Goal: Complete application form: Complete application form

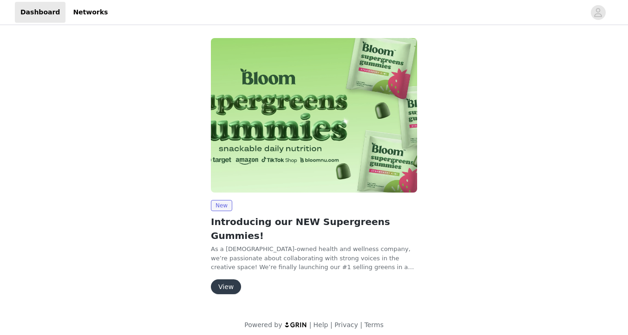
click at [228, 279] on button "View" at bounding box center [226, 286] width 30 height 15
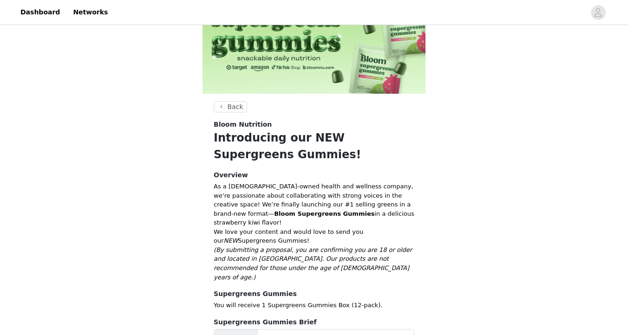
scroll to position [141, 0]
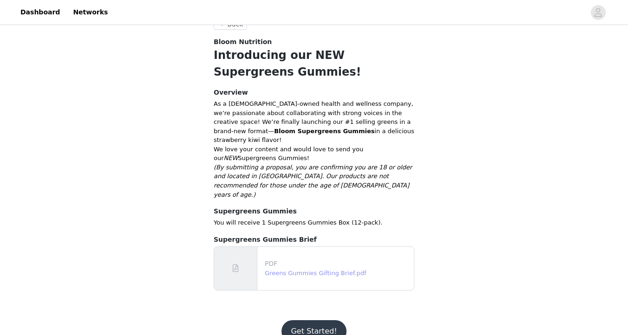
click at [320, 270] on link "Greens Gummies Gifting Brief.pdf" at bounding box center [316, 273] width 102 height 7
click at [311, 320] on button "Get Started!" at bounding box center [313, 331] width 65 height 22
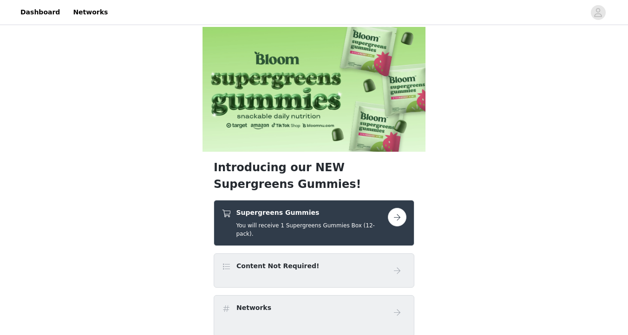
click at [381, 223] on h5 "You will receive 1 Supergreens Gummies Box (12-pack)." at bounding box center [312, 229] width 152 height 17
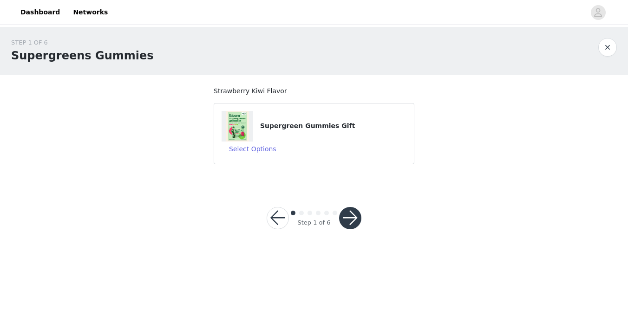
click at [348, 221] on button "button" at bounding box center [350, 218] width 22 height 22
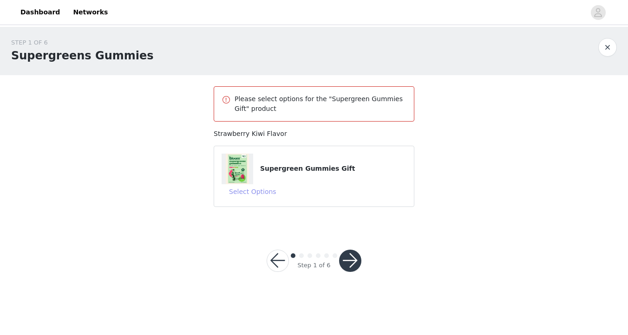
click at [249, 190] on button "Select Options" at bounding box center [252, 191] width 62 height 15
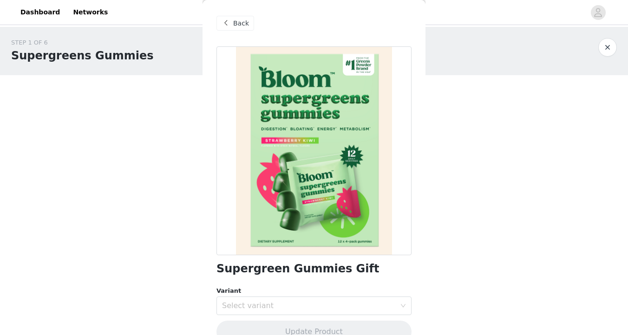
scroll to position [19, 0]
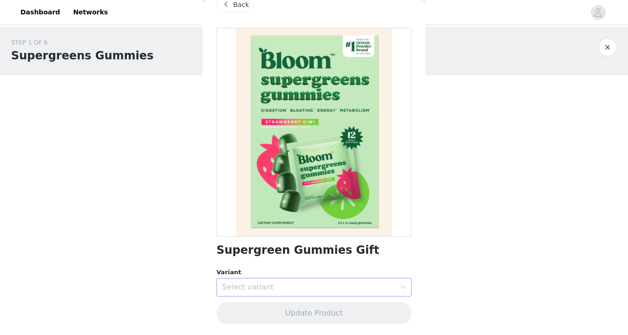
click at [298, 290] on div "Select variant" at bounding box center [309, 287] width 174 height 9
click at [298, 304] on li "Strawberry Kiwi" at bounding box center [313, 307] width 195 height 15
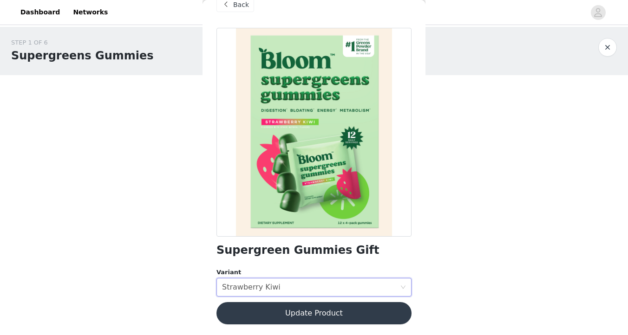
click at [316, 314] on button "Update Product" at bounding box center [313, 313] width 195 height 22
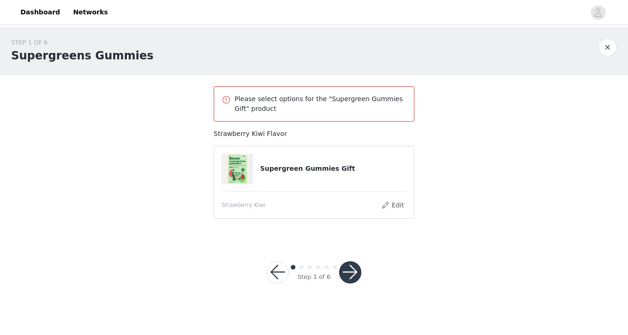
click at [350, 266] on button "button" at bounding box center [350, 272] width 22 height 22
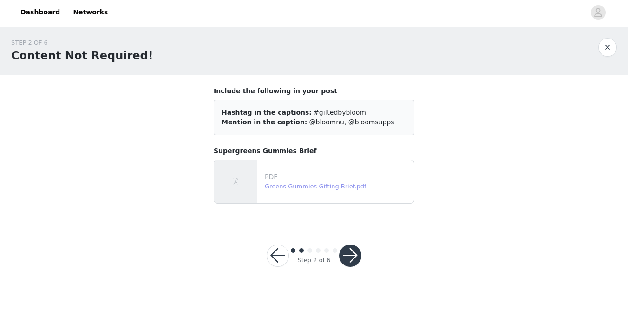
click at [288, 187] on link "Greens Gummies Gifting Brief.pdf" at bounding box center [316, 186] width 102 height 7
click at [351, 251] on button "button" at bounding box center [350, 256] width 22 height 22
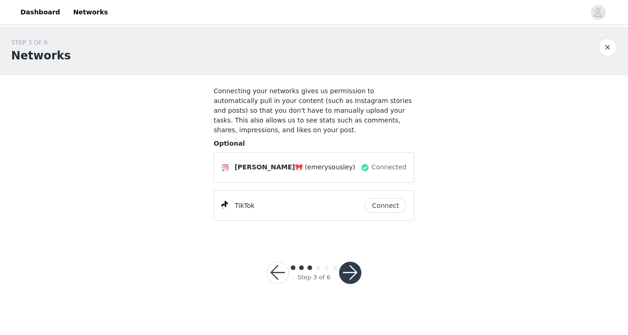
click at [387, 206] on button "Connect" at bounding box center [385, 205] width 42 height 15
click at [353, 275] on button "button" at bounding box center [350, 273] width 22 height 22
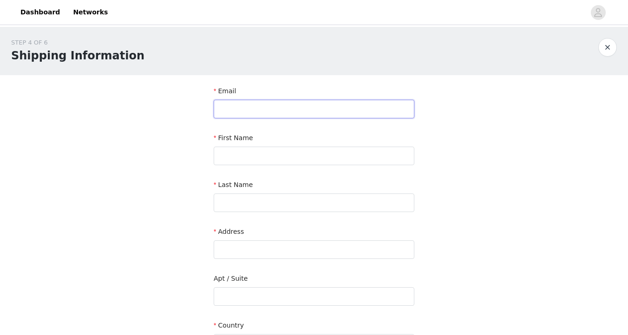
click at [358, 107] on input "text" at bounding box center [314, 109] width 201 height 19
type input "emerysousley@gmail.com"
click at [293, 158] on input "text" at bounding box center [314, 156] width 201 height 19
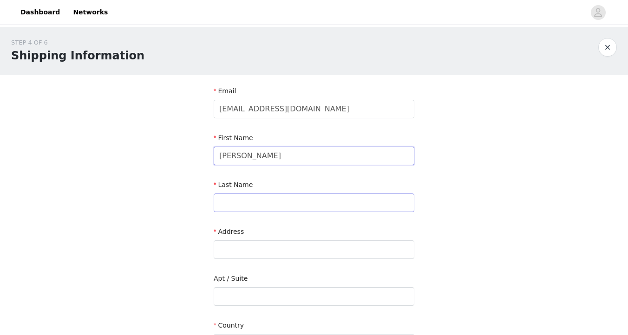
type input "Emery"
click at [226, 204] on input "text" at bounding box center [314, 203] width 201 height 19
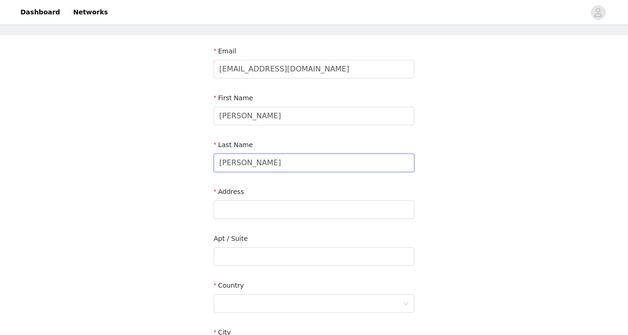
scroll to position [45, 0]
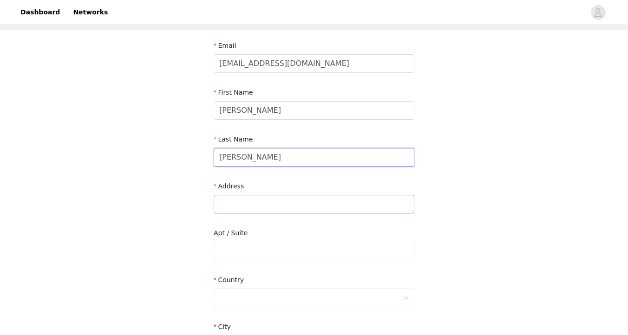
type input "Sousley"
click at [221, 195] on div "Address" at bounding box center [314, 200] width 201 height 36
click at [224, 200] on input "text" at bounding box center [314, 204] width 201 height 19
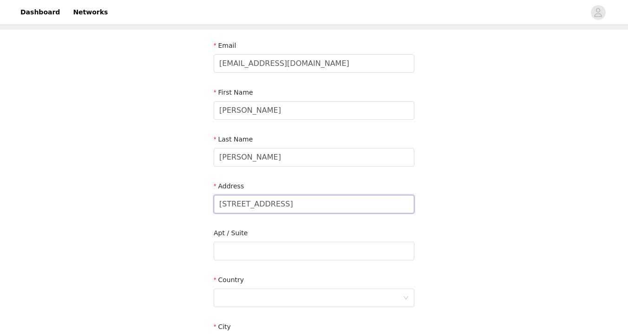
type input "907-2 Oakland Ave"
click at [174, 190] on div "STEP 4 OF 6 Shipping Information Email emerysousley@gmail.com First Name Emery …" at bounding box center [314, 227] width 628 height 493
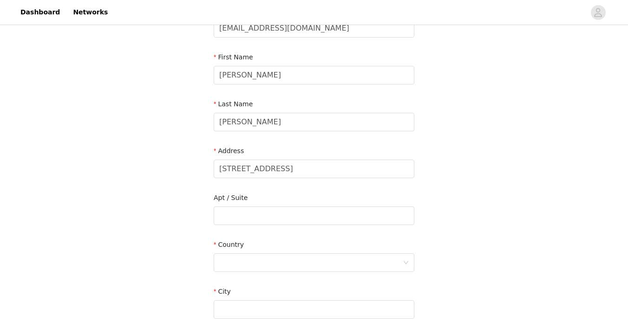
scroll to position [94, 0]
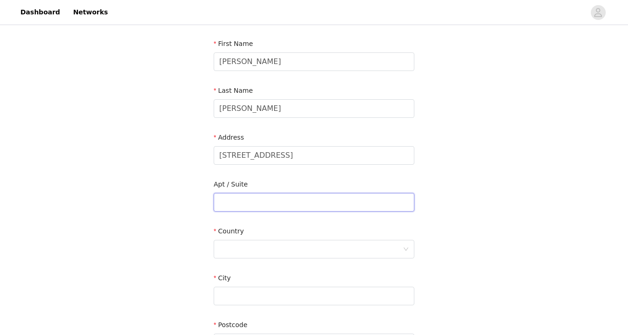
click at [236, 199] on input "text" at bounding box center [314, 202] width 201 height 19
click at [234, 241] on div at bounding box center [310, 249] width 183 height 18
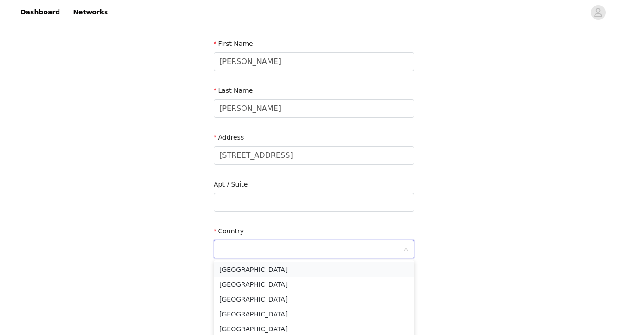
click at [240, 269] on li "United States" at bounding box center [314, 269] width 201 height 15
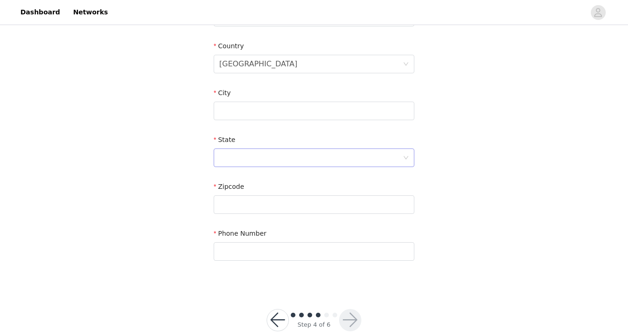
scroll to position [298, 0]
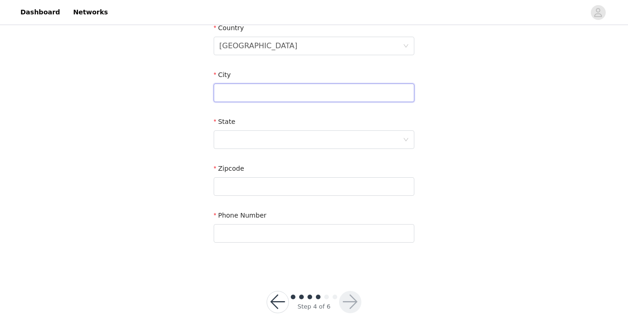
click at [244, 93] on input "text" at bounding box center [314, 93] width 201 height 19
type input "L"
type input "Fayetteville"
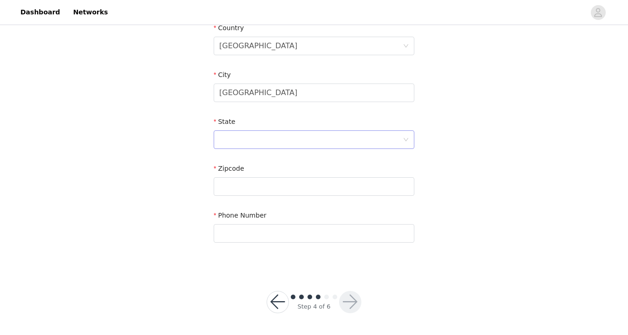
click at [234, 139] on div at bounding box center [310, 140] width 183 height 18
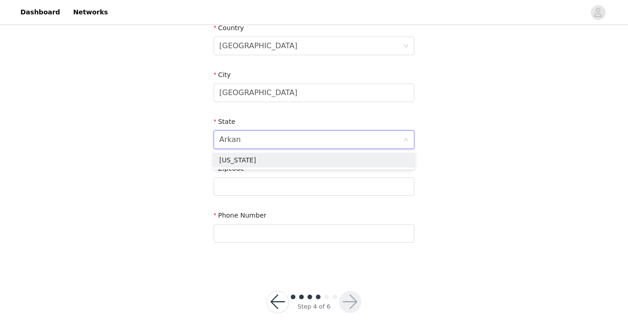
type input "Arkans"
click at [233, 162] on li "Arkansas" at bounding box center [314, 160] width 201 height 15
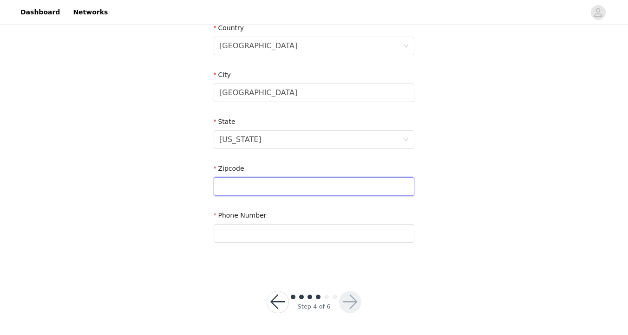
click at [234, 186] on input "text" at bounding box center [314, 186] width 201 height 19
type input "72701"
type input "8162077447"
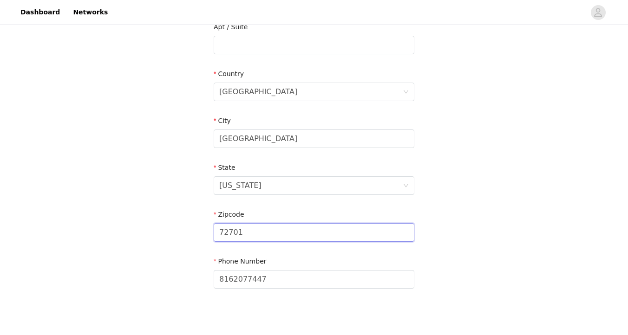
scroll to position [279, 0]
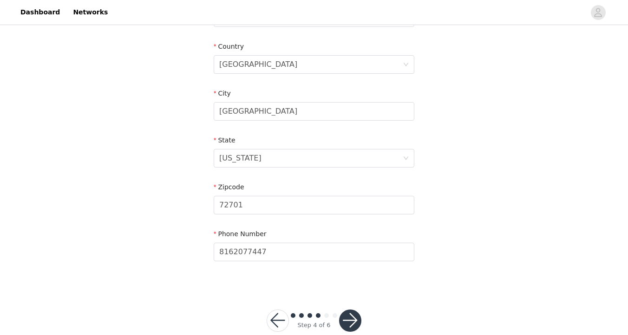
click at [353, 312] on button "button" at bounding box center [350, 321] width 22 height 22
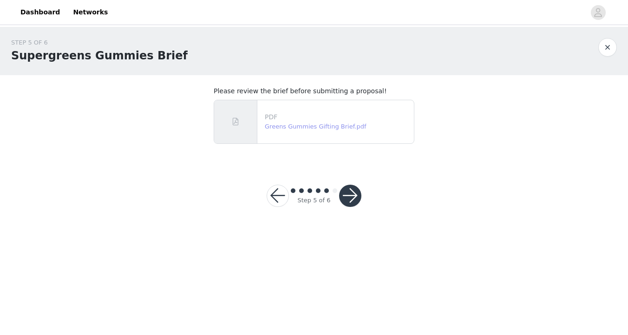
click at [312, 126] on link "Greens Gummies Gifting Brief.pdf" at bounding box center [316, 126] width 102 height 7
click at [348, 201] on button "button" at bounding box center [350, 196] width 22 height 22
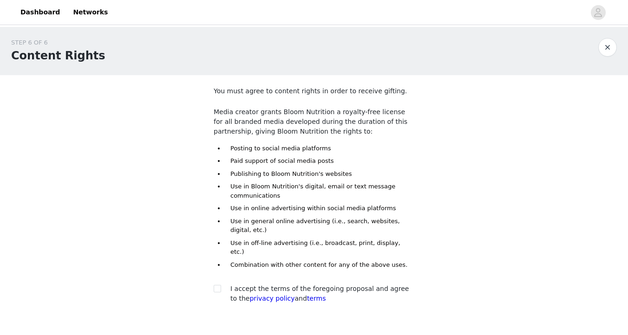
click at [223, 284] on div at bounding box center [220, 289] width 13 height 10
click at [217, 285] on input "checkbox" at bounding box center [217, 288] width 6 height 6
checkbox input "true"
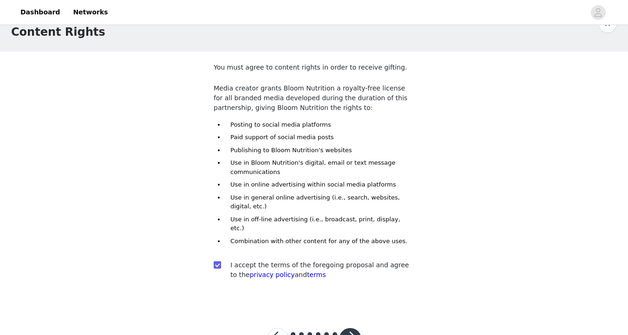
scroll to position [52, 0]
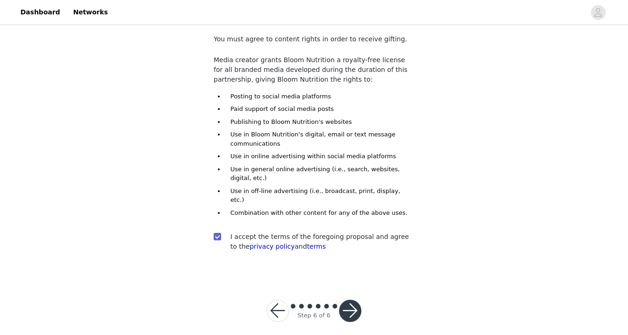
click at [348, 305] on button "button" at bounding box center [350, 311] width 22 height 22
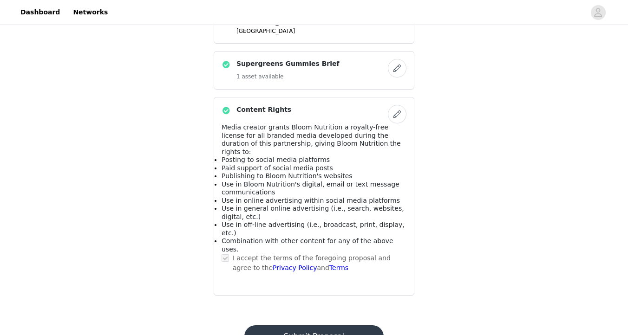
scroll to position [462, 0]
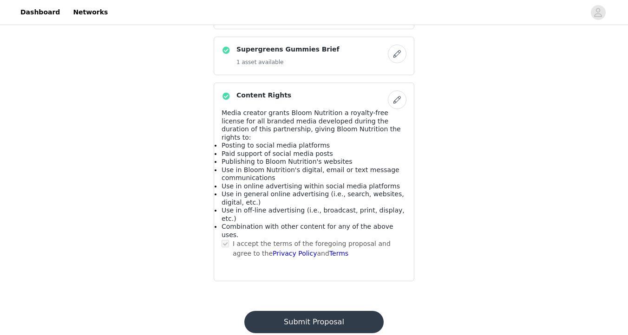
click at [333, 311] on button "Submit Proposal" at bounding box center [313, 322] width 139 height 22
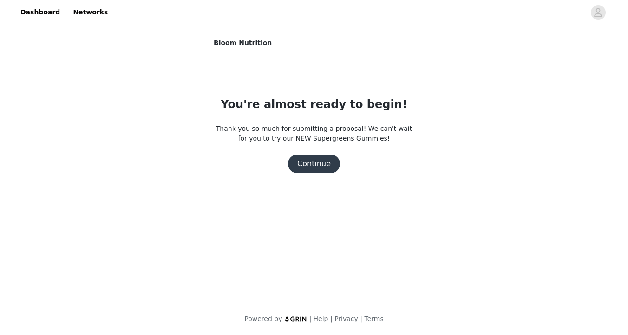
scroll to position [0, 0]
click at [322, 168] on button "Continue" at bounding box center [314, 164] width 52 height 19
